Goal: Task Accomplishment & Management: Use online tool/utility

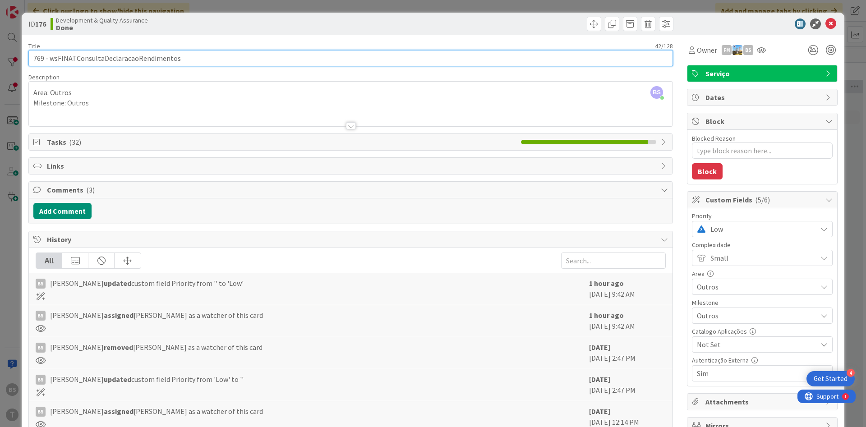
scroll to position [54, 170]
click at [156, 64] on input "769 - wsFINATConsultaDeclaracaoRendimentos" at bounding box center [350, 58] width 645 height 16
click at [145, 57] on input "769 - wsFINATConsultaDeclaracaoRendimentos" at bounding box center [350, 58] width 645 height 16
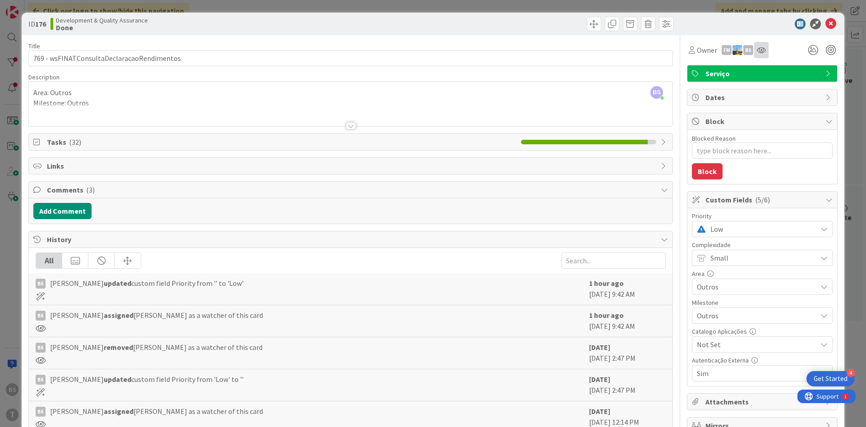
click at [763, 44] on div at bounding box center [761, 50] width 14 height 16
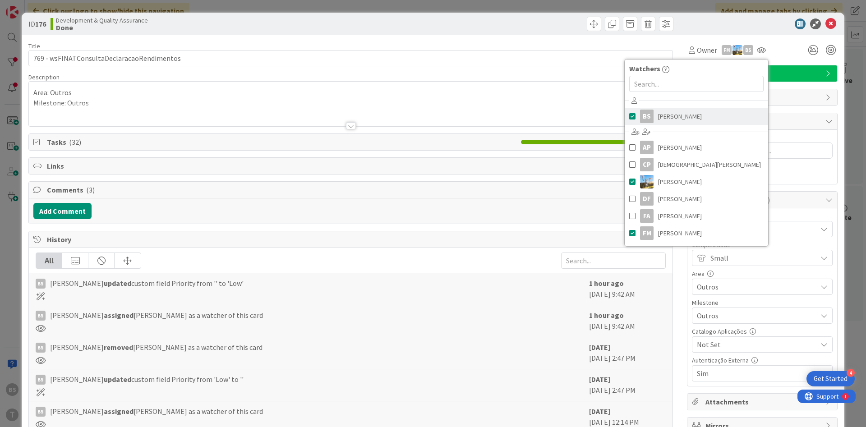
click at [682, 115] on span "[PERSON_NAME]" at bounding box center [680, 117] width 44 height 14
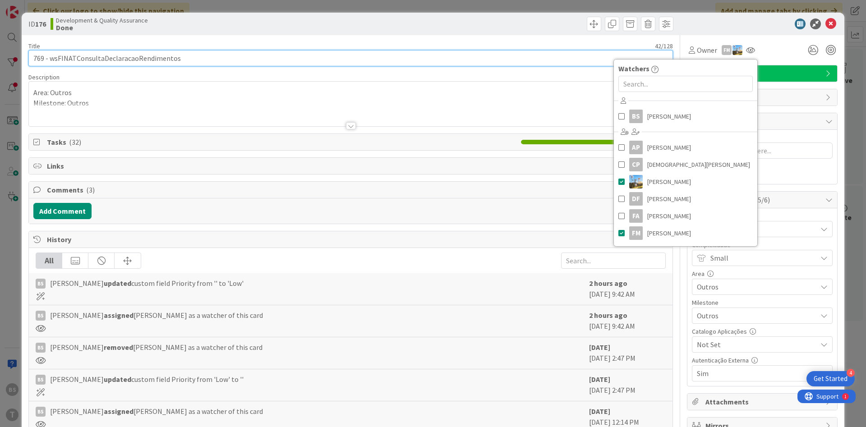
click at [390, 64] on input "769 - wsFINATConsultaDeclaracaoRendimentos" at bounding box center [350, 58] width 645 height 16
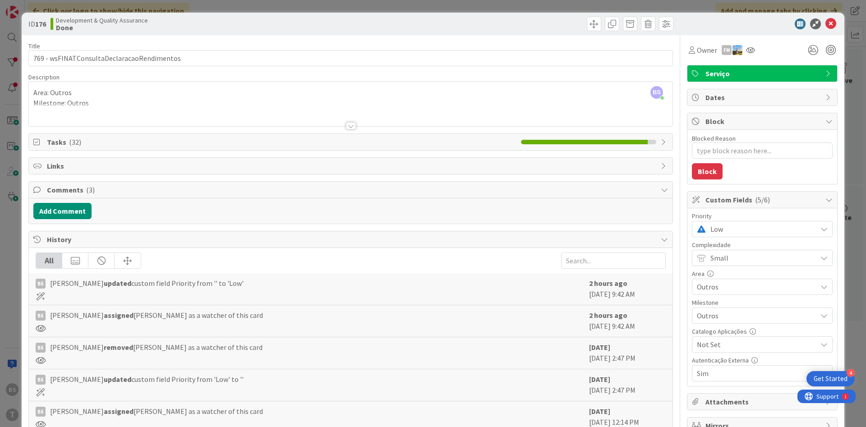
click at [737, 233] on span "Low" at bounding box center [761, 229] width 102 height 13
click at [724, 262] on span "Critical" at bounding box center [775, 267] width 105 height 14
type textarea "x"
click at [830, 24] on icon at bounding box center [830, 23] width 11 height 11
